Goal: Transaction & Acquisition: Subscribe to service/newsletter

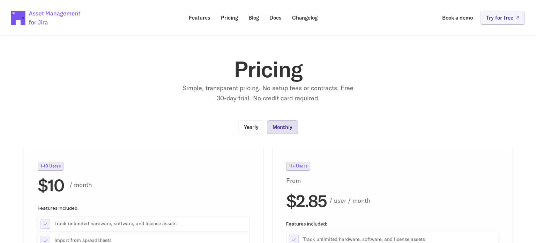
click at [284, 129] on p "Monthly" at bounding box center [283, 126] width 20 height 5
click at [259, 124] on link "Yearly" at bounding box center [251, 127] width 26 height 14
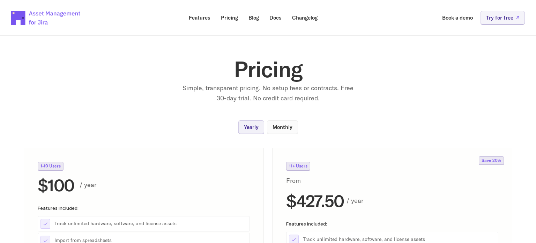
click at [282, 123] on link "Monthly" at bounding box center [282, 127] width 31 height 14
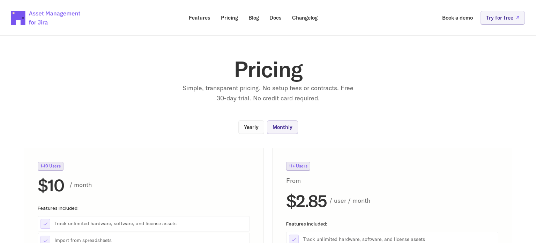
click at [256, 126] on p "Yearly" at bounding box center [251, 126] width 15 height 5
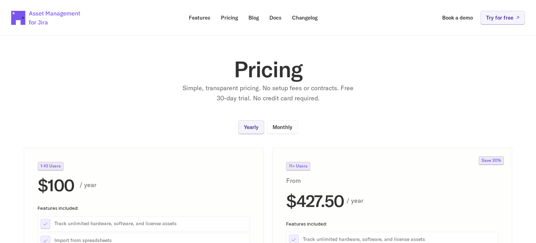
click at [235, 124] on div "Yearly Monthly 1-10 Users $100 / year Features included: Track unlimited hardwa…" at bounding box center [268, 236] width 489 height 232
copy p "Yearly"
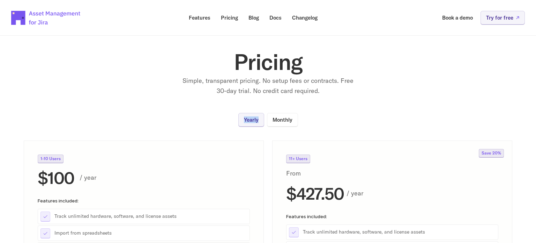
scroll to position [9, 0]
